Goal: Check status: Check status

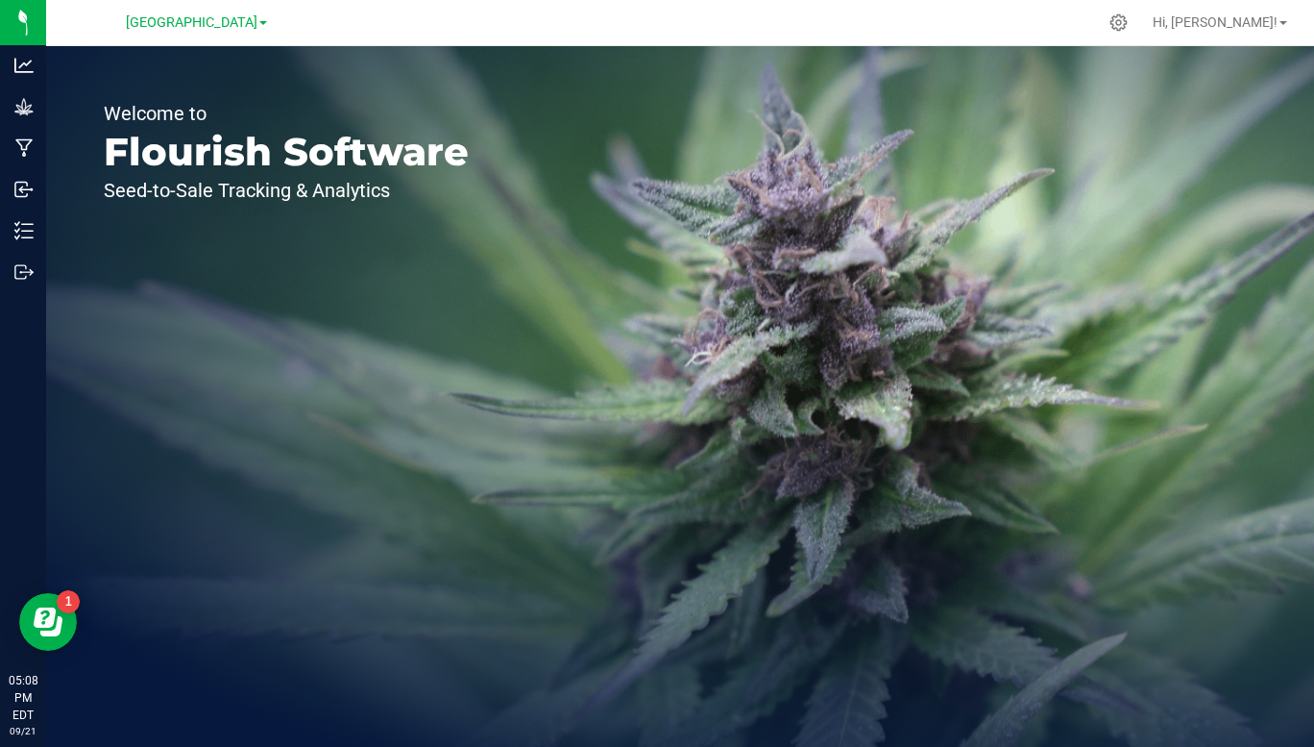
click at [265, 23] on span at bounding box center [263, 23] width 8 height 4
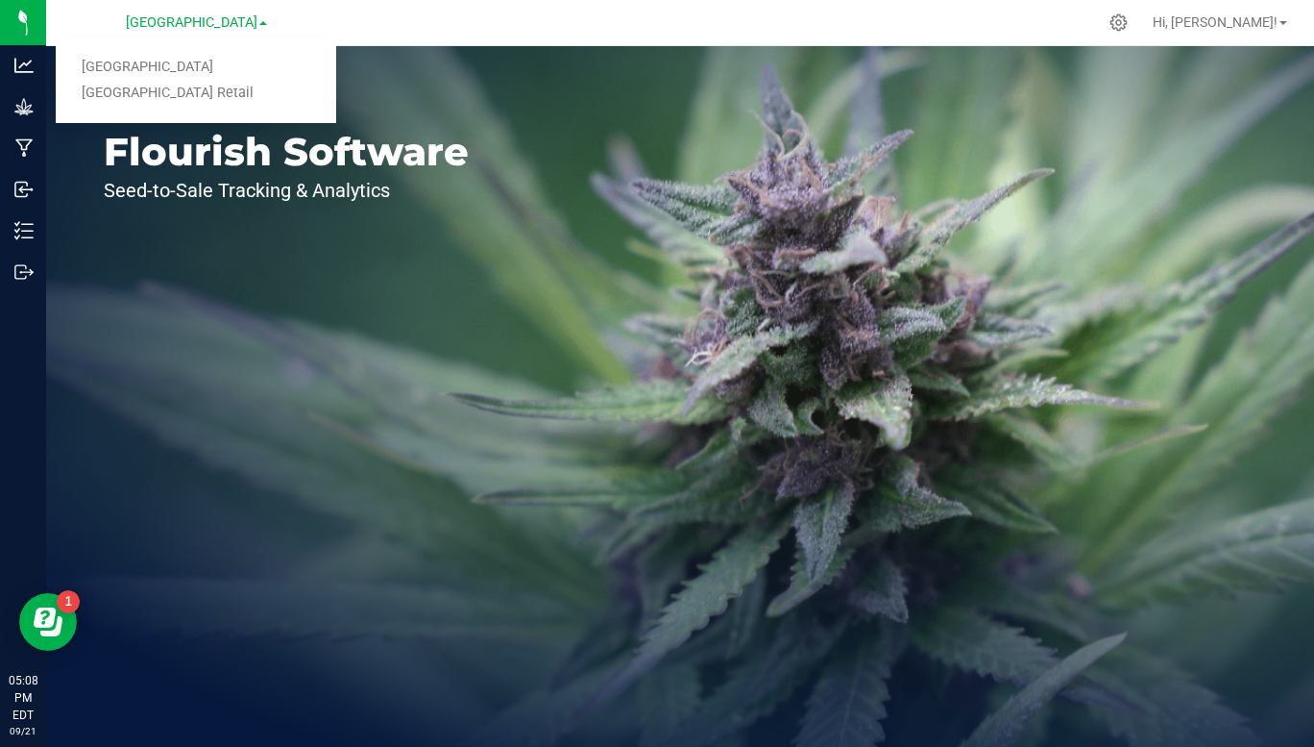
click at [192, 95] on link "[GEOGRAPHIC_DATA] Retail" at bounding box center [196, 94] width 281 height 26
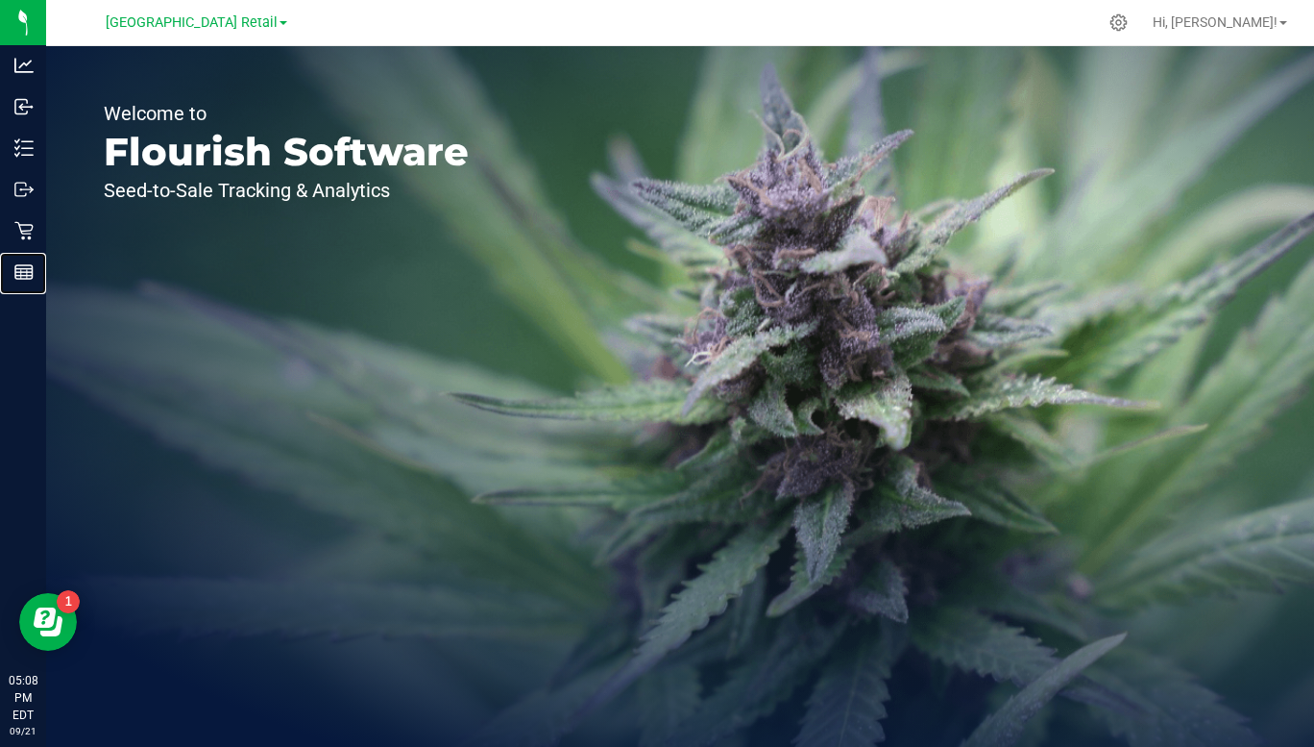
click at [17, 287] on div "Reports" at bounding box center [26, 272] width 40 height 38
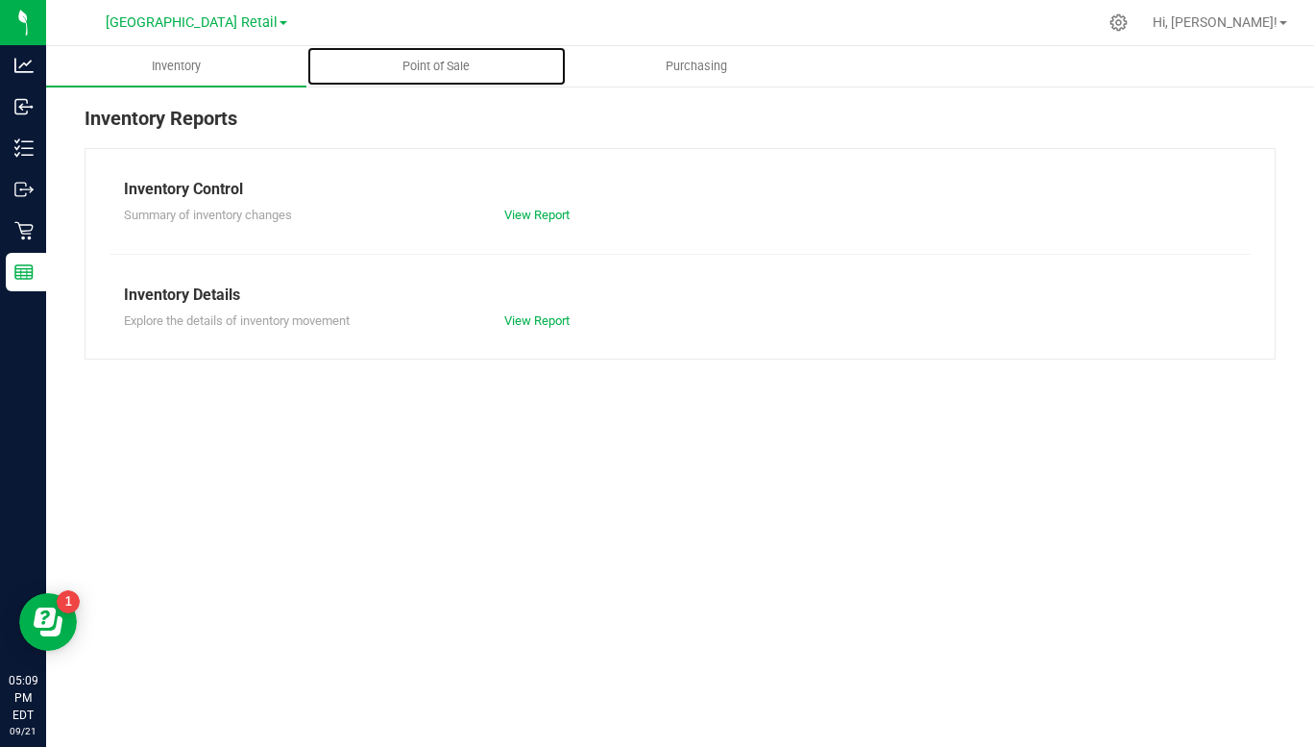
click at [429, 59] on span "Point of Sale" at bounding box center [436, 66] width 119 height 17
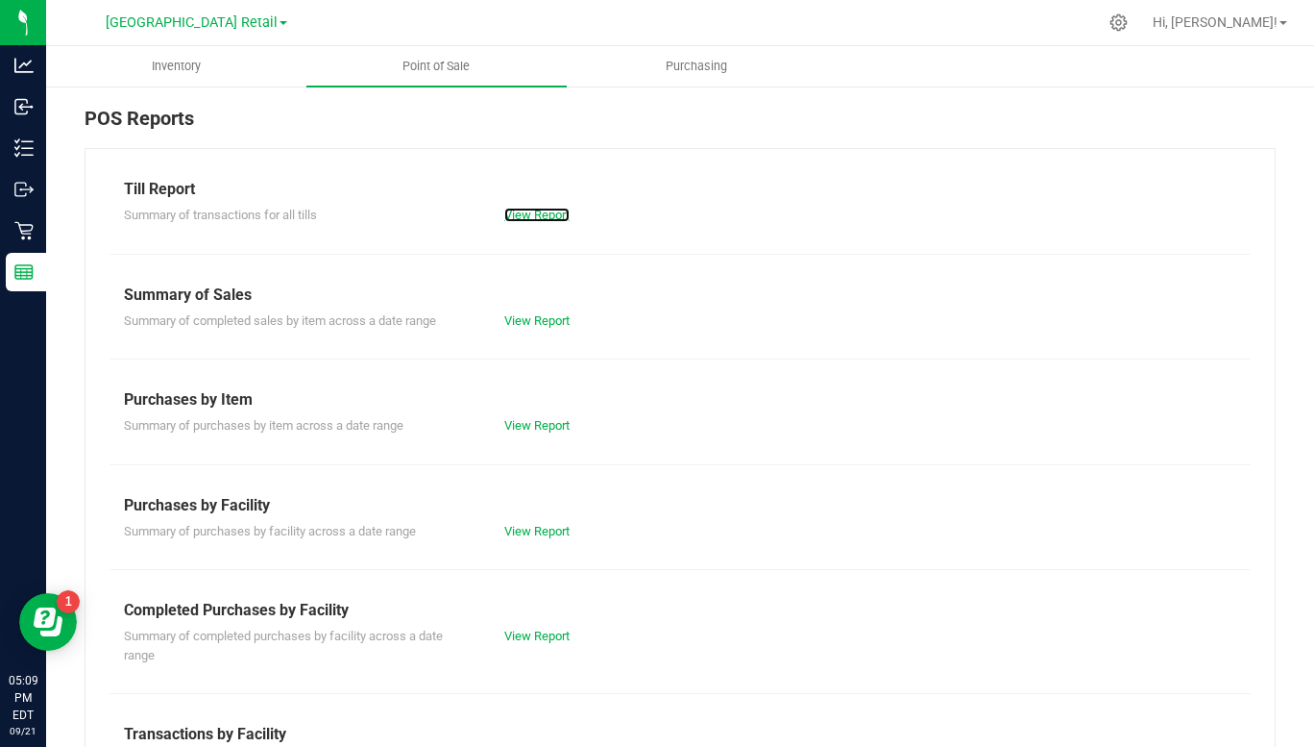
click at [528, 208] on link "View Report" at bounding box center [536, 215] width 65 height 14
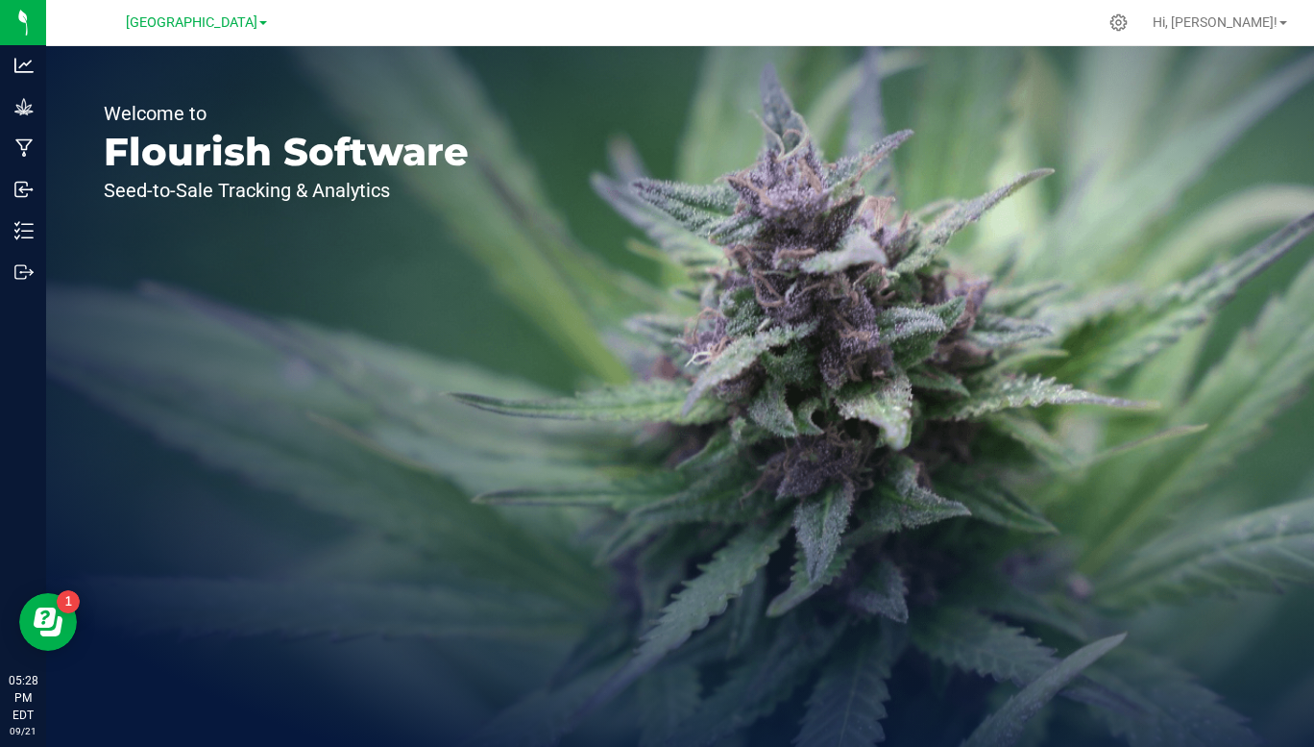
click at [248, 18] on span "[GEOGRAPHIC_DATA]" at bounding box center [192, 22] width 132 height 16
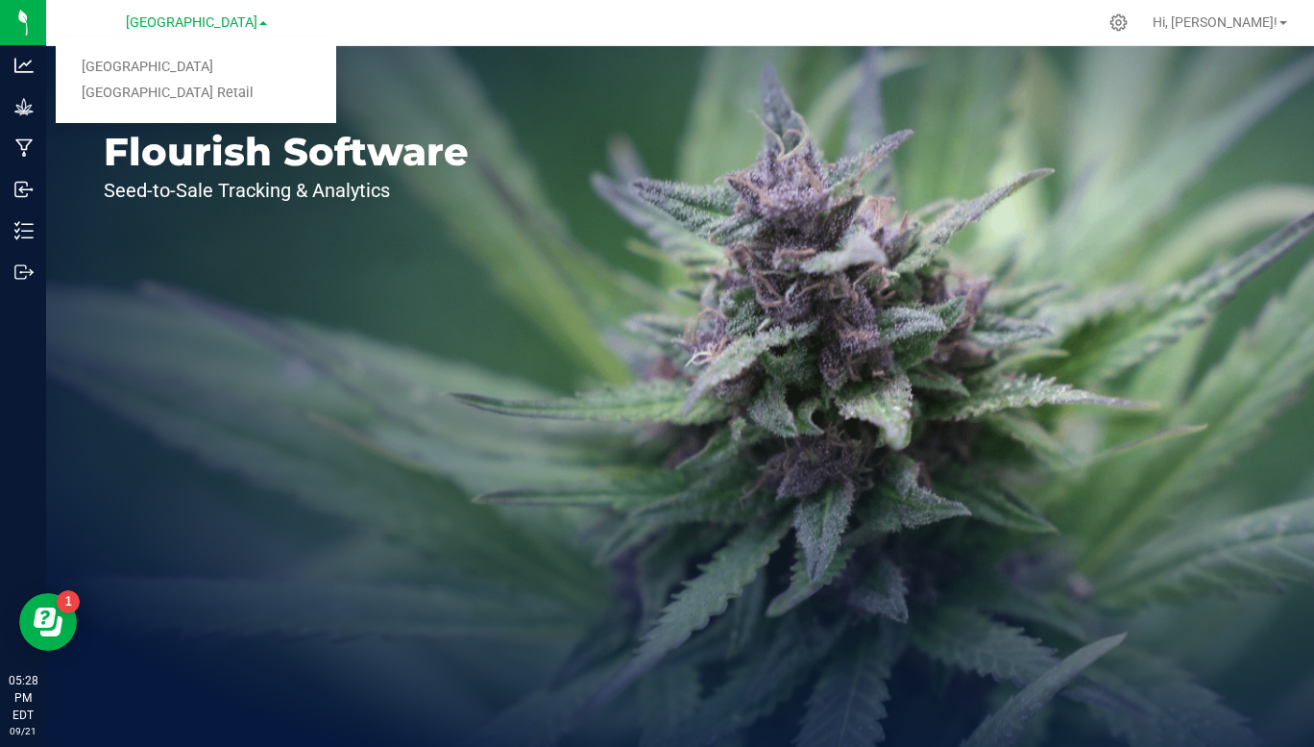
click at [208, 91] on link "[GEOGRAPHIC_DATA] Retail" at bounding box center [196, 94] width 281 height 26
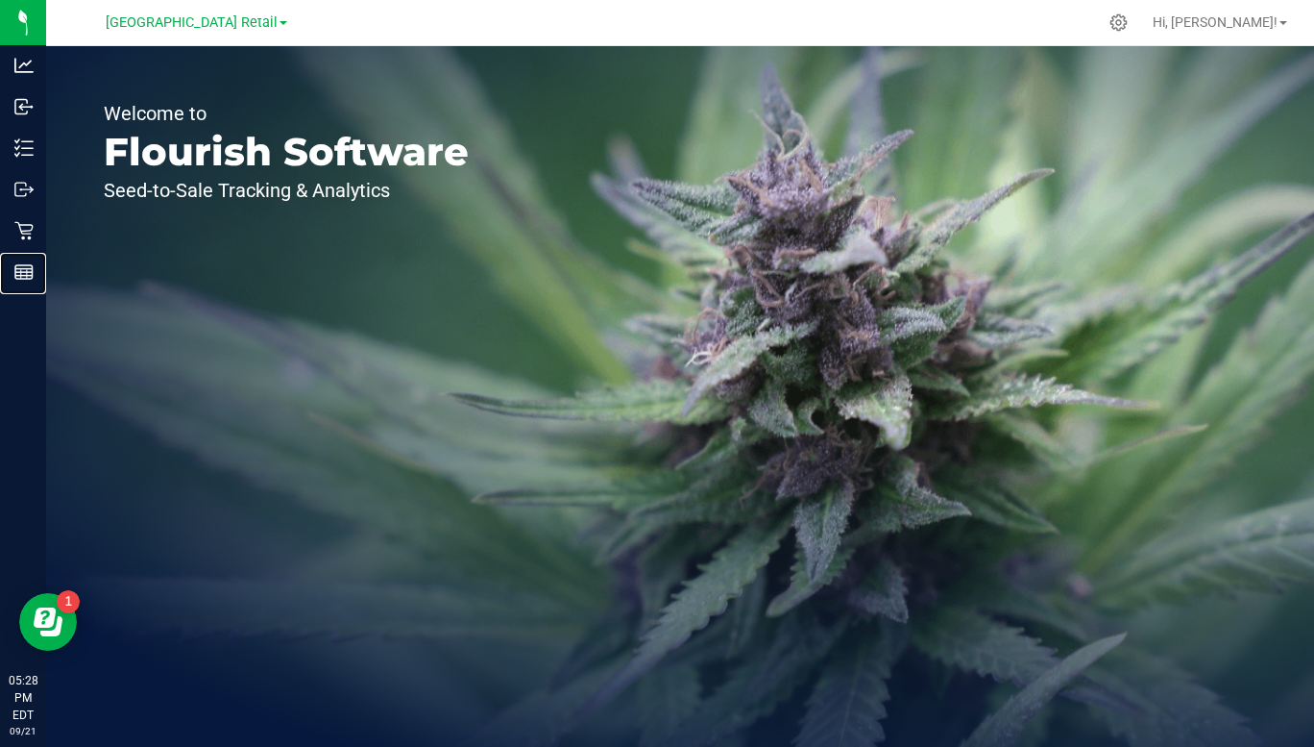
click at [12, 274] on div "Reports" at bounding box center [26, 272] width 40 height 38
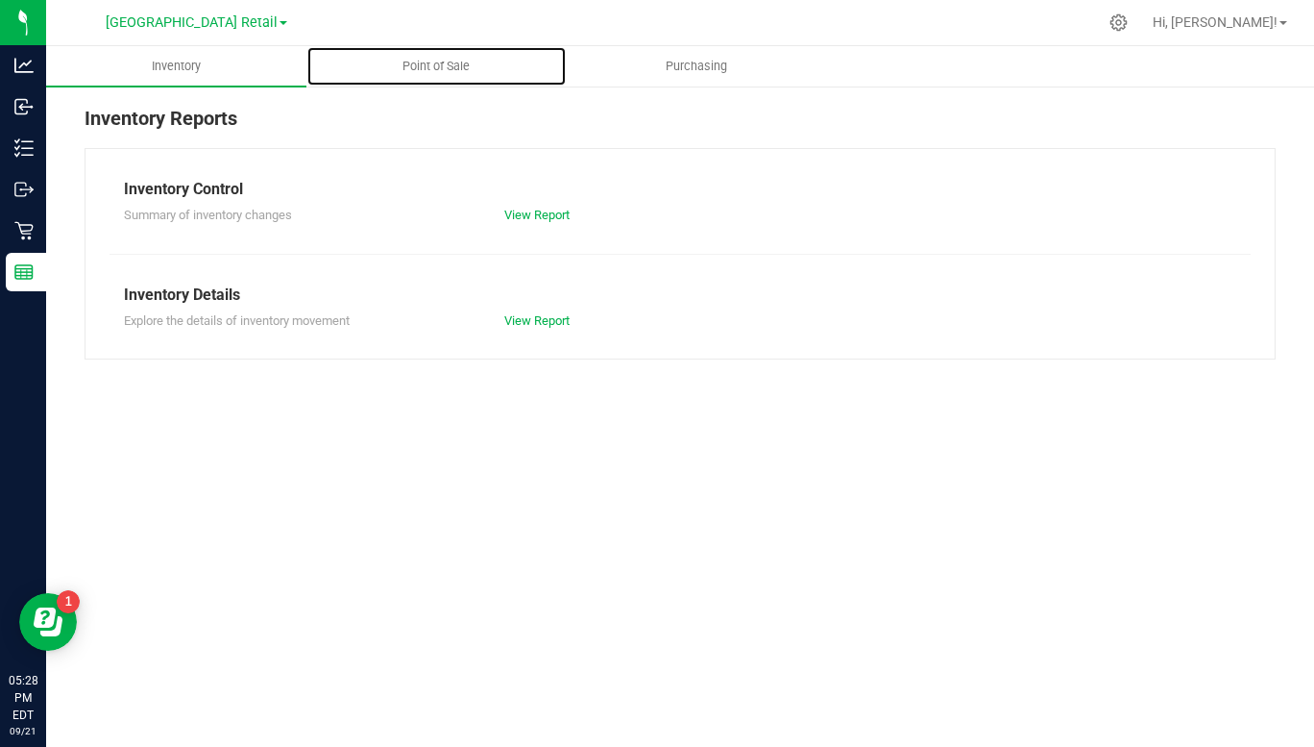
click at [421, 60] on span "Point of Sale" at bounding box center [436, 66] width 119 height 17
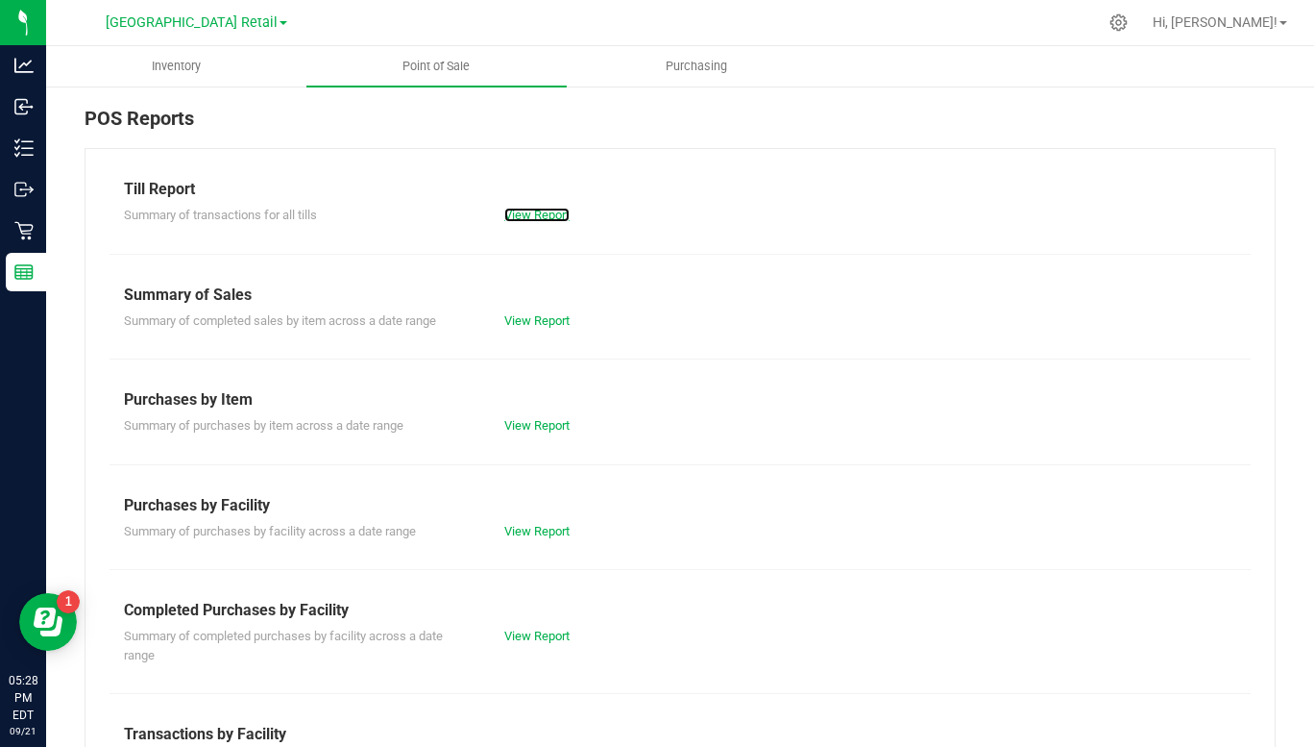
click at [533, 220] on link "View Report" at bounding box center [536, 215] width 65 height 14
